Goal: Transaction & Acquisition: Subscribe to service/newsletter

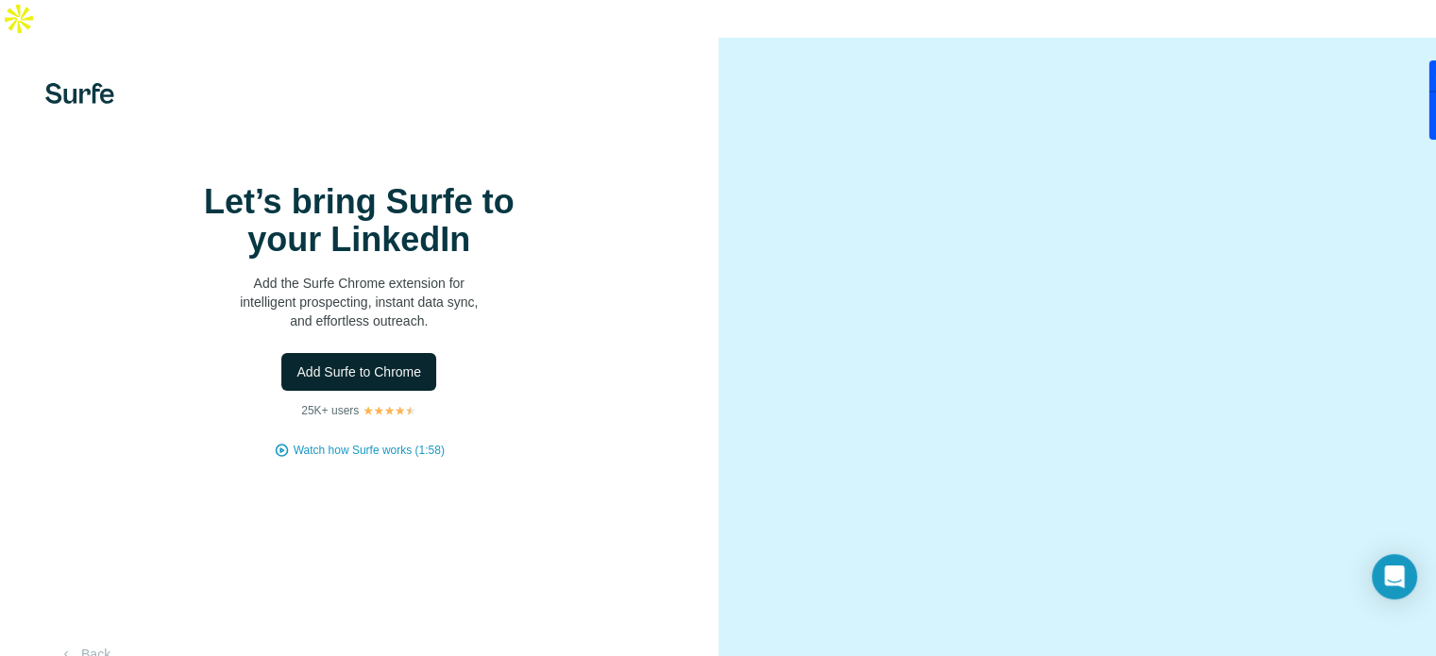
click at [368, 381] on span "Add Surfe to Chrome" at bounding box center [358, 372] width 125 height 19
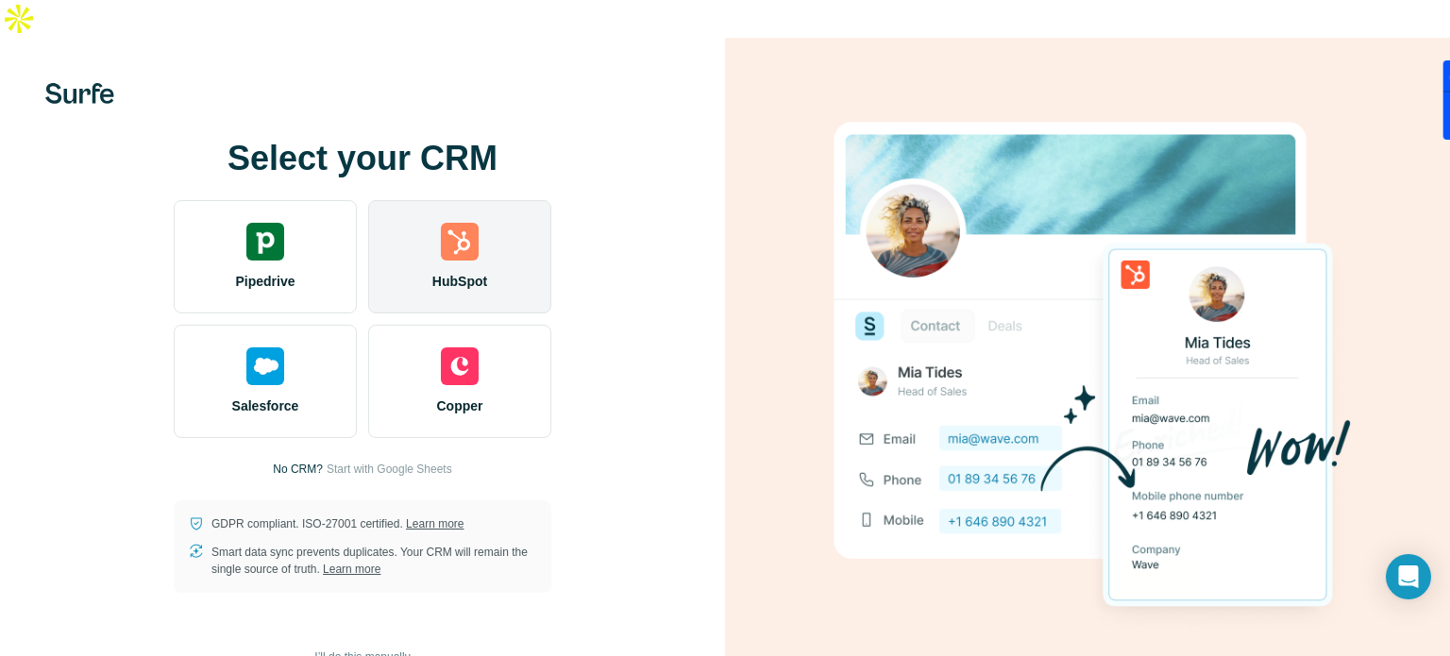
click at [449, 272] on span "HubSpot" at bounding box center [459, 281] width 55 height 19
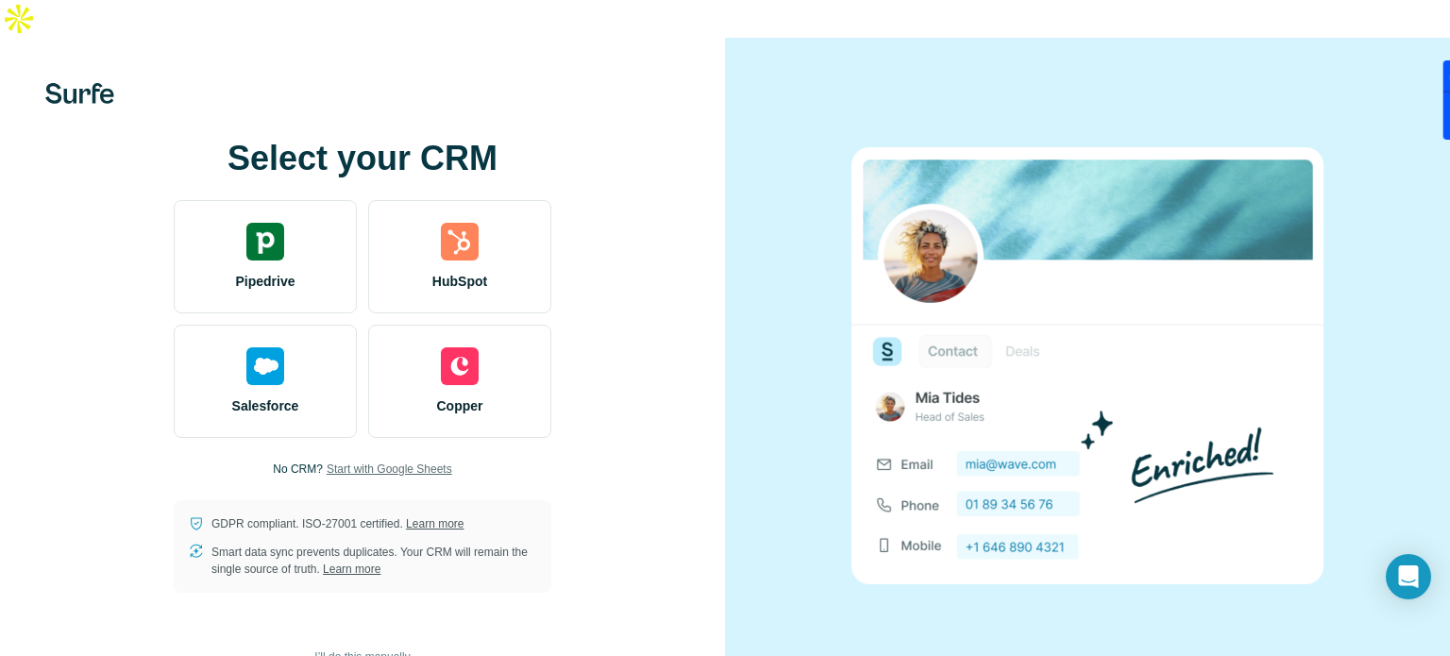
click at [395, 461] on span "Start with Google Sheets" at bounding box center [390, 469] width 126 height 17
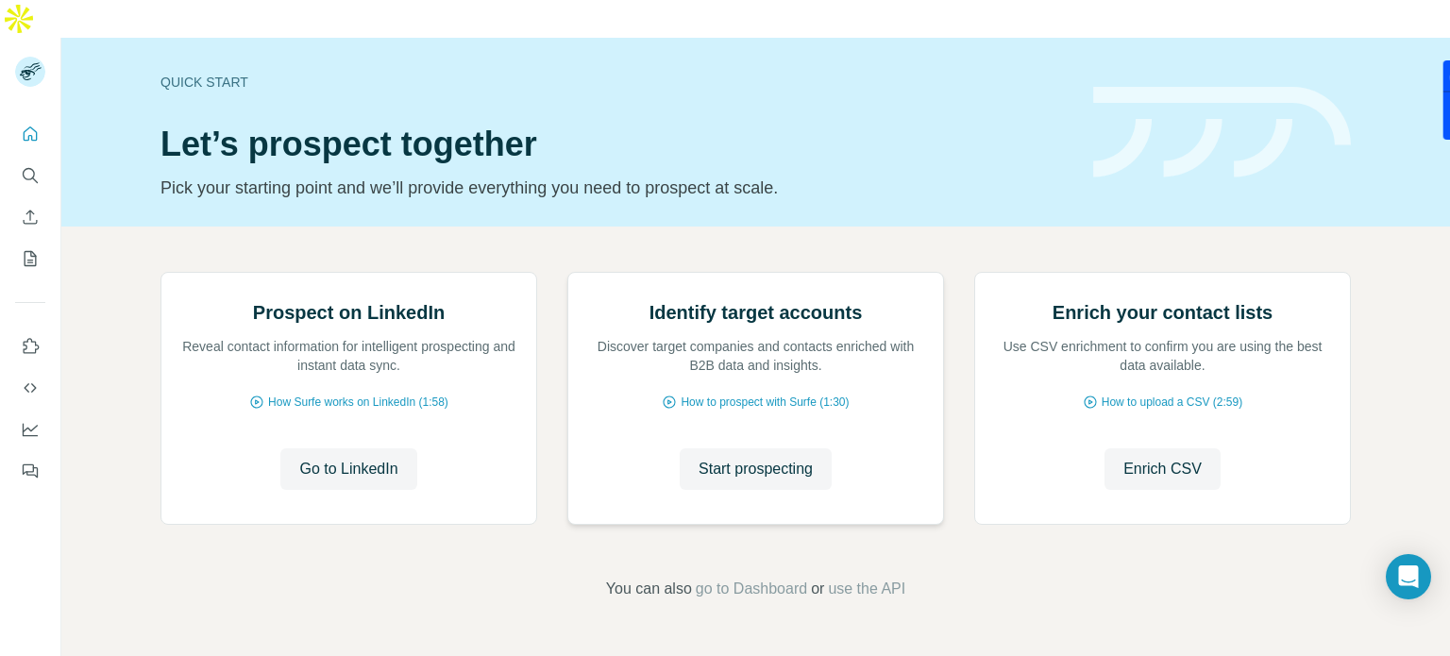
scroll to position [94, 0]
click at [321, 481] on span "Go to LinkedIn" at bounding box center [348, 469] width 98 height 23
click at [23, 249] on icon "My lists" at bounding box center [30, 258] width 19 height 19
click at [25, 249] on icon "My lists" at bounding box center [30, 258] width 19 height 19
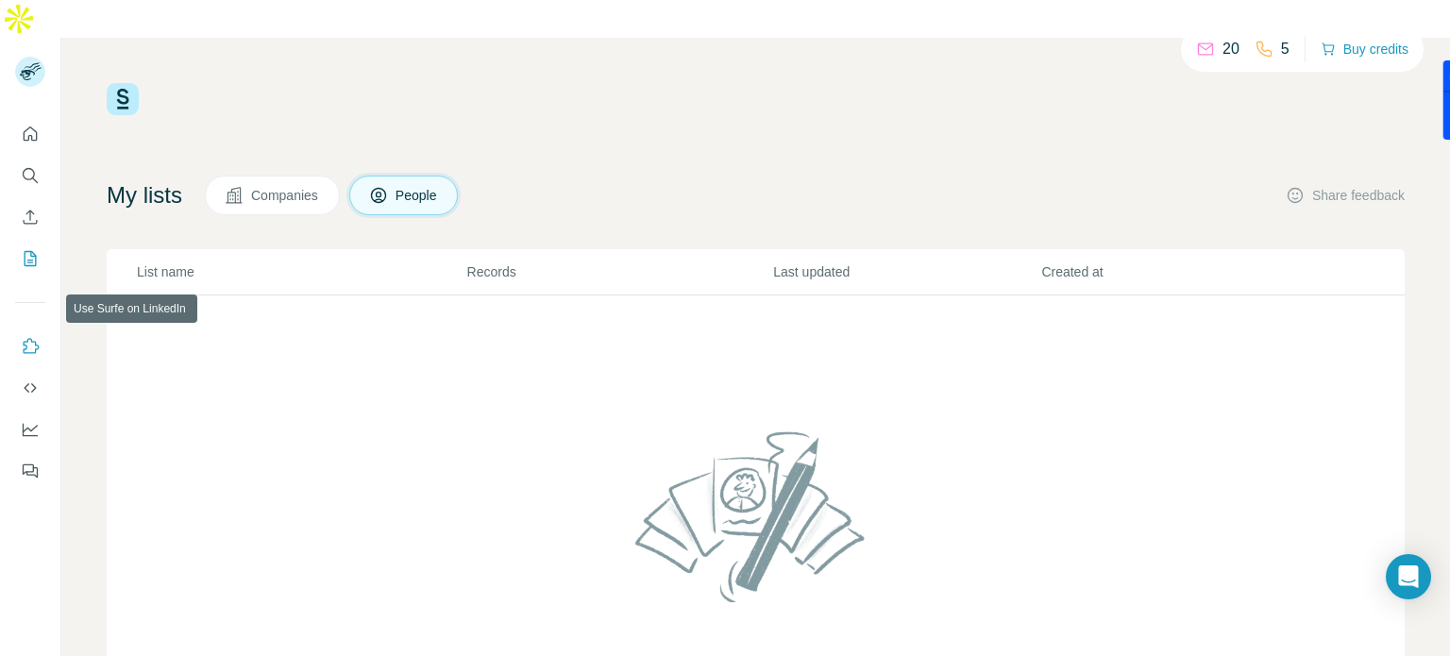
click at [21, 337] on icon "Use Surfe on LinkedIn" at bounding box center [30, 346] width 19 height 19
